Goal: Register for event/course

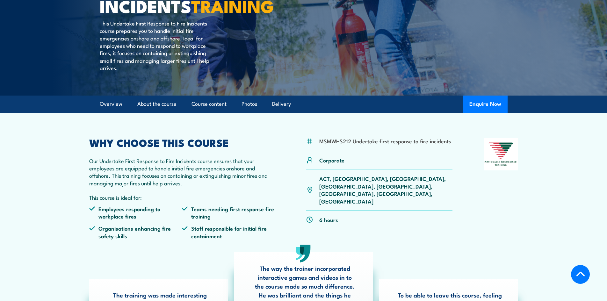
scroll to position [128, 0]
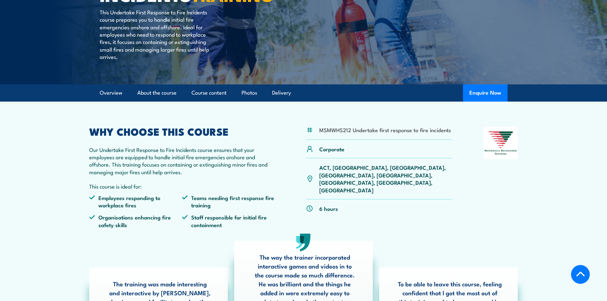
click at [362, 169] on p "ACT, NSW, NT, QLD, SA, TAS, VIC, WA" at bounding box center [386, 179] width 134 height 30
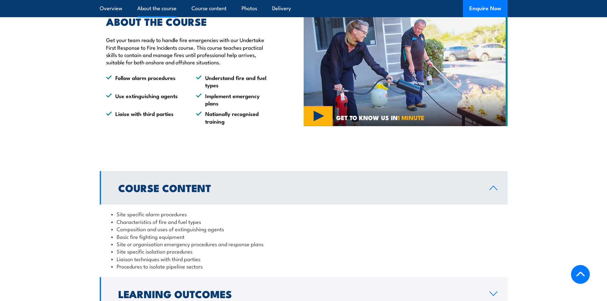
scroll to position [542, 0]
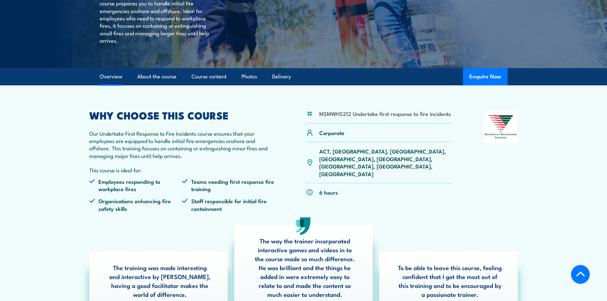
scroll to position [159, 0]
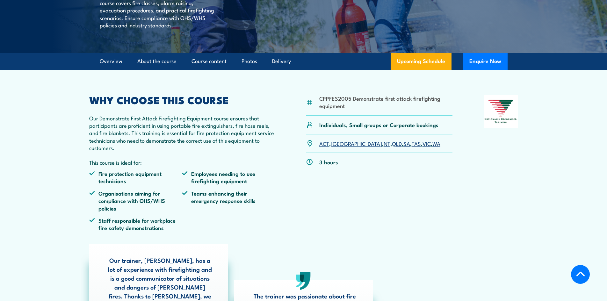
scroll to position [159, 0]
click at [392, 147] on link "QLD" at bounding box center [397, 143] width 10 height 8
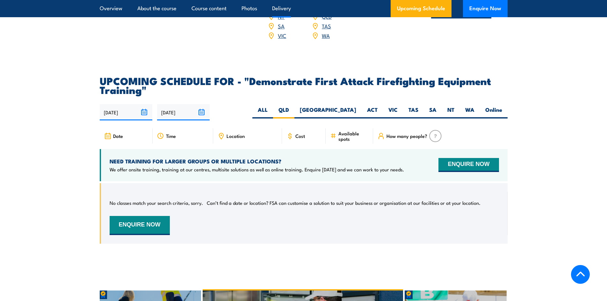
scroll to position [1156, 0]
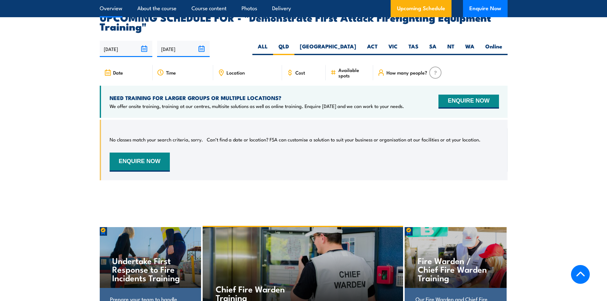
click at [119, 8] on link "Overview" at bounding box center [111, 8] width 23 height 17
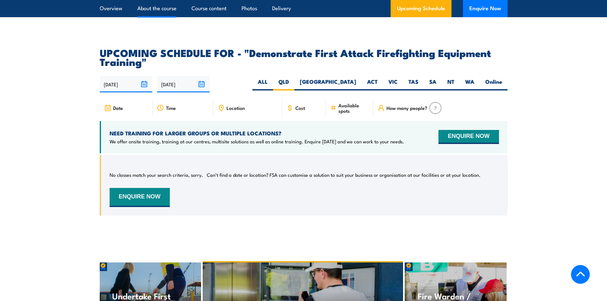
click at [150, 7] on link "About the course" at bounding box center [156, 8] width 39 height 17
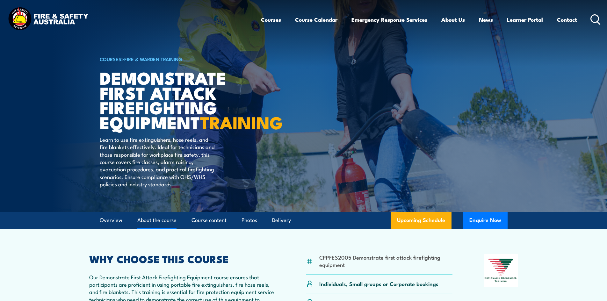
click at [167, 229] on link "About the course" at bounding box center [156, 220] width 39 height 17
click at [562, 20] on link "Contact" at bounding box center [567, 19] width 20 height 17
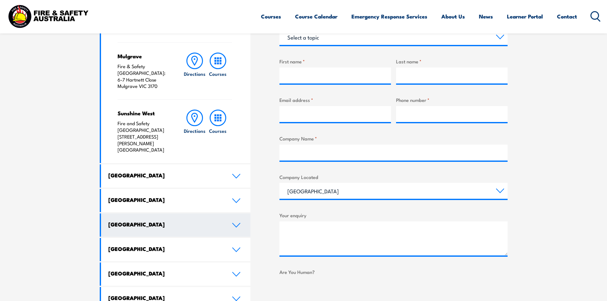
scroll to position [255, 0]
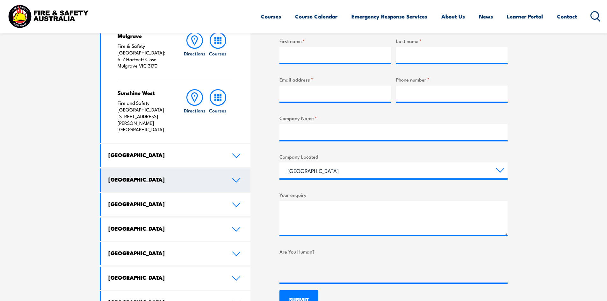
click at [211, 176] on h4 "[GEOGRAPHIC_DATA]" at bounding box center [165, 179] width 114 height 7
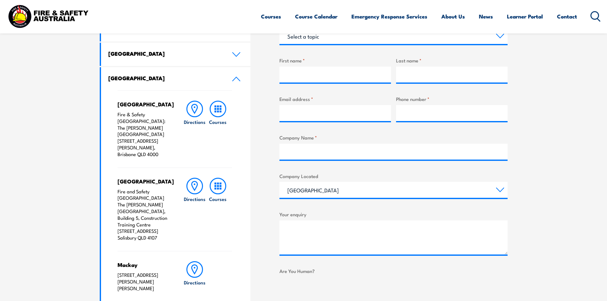
scroll to position [223, 0]
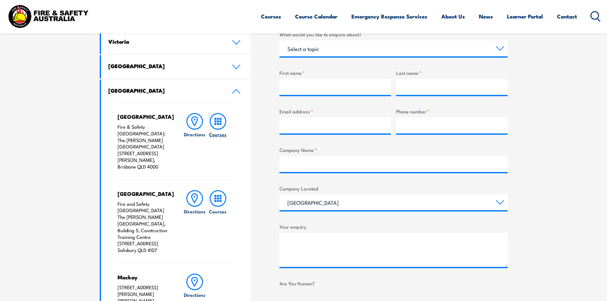
click at [213, 127] on circle at bounding box center [218, 122] width 16 height 16
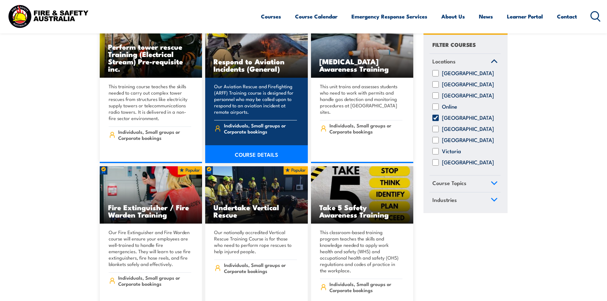
scroll to position [1594, 0]
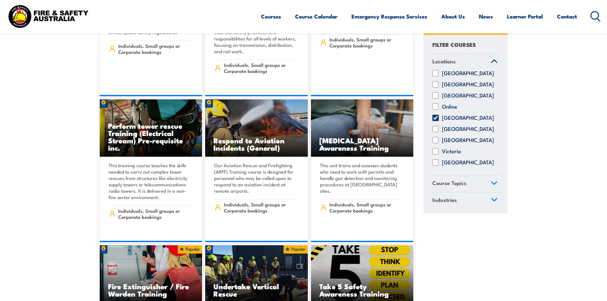
click at [438, 88] on input "[GEOGRAPHIC_DATA]" at bounding box center [436, 85] width 6 height 6
checkbox input "true"
click at [436, 121] on input "[GEOGRAPHIC_DATA]" at bounding box center [436, 118] width 6 height 6
checkbox input "false"
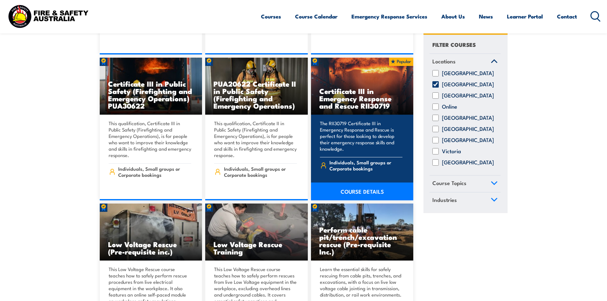
scroll to position [988, 0]
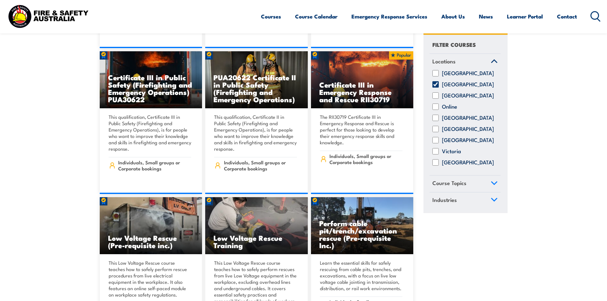
click at [435, 88] on input "[GEOGRAPHIC_DATA]" at bounding box center [436, 85] width 6 height 6
checkbox input "false"
